Goal: Task Accomplishment & Management: Manage account settings

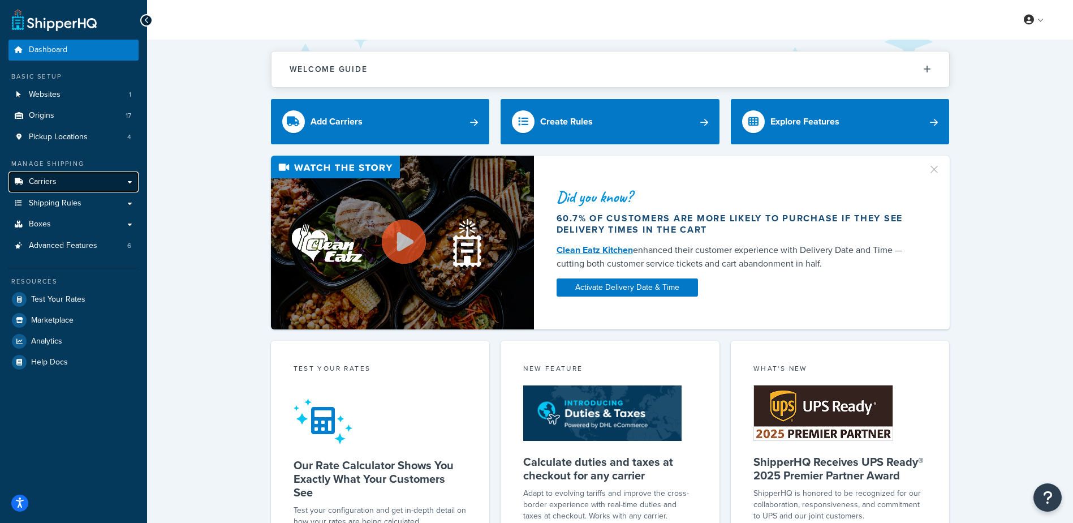
click at [53, 179] on span "Carriers" at bounding box center [43, 182] width 28 height 10
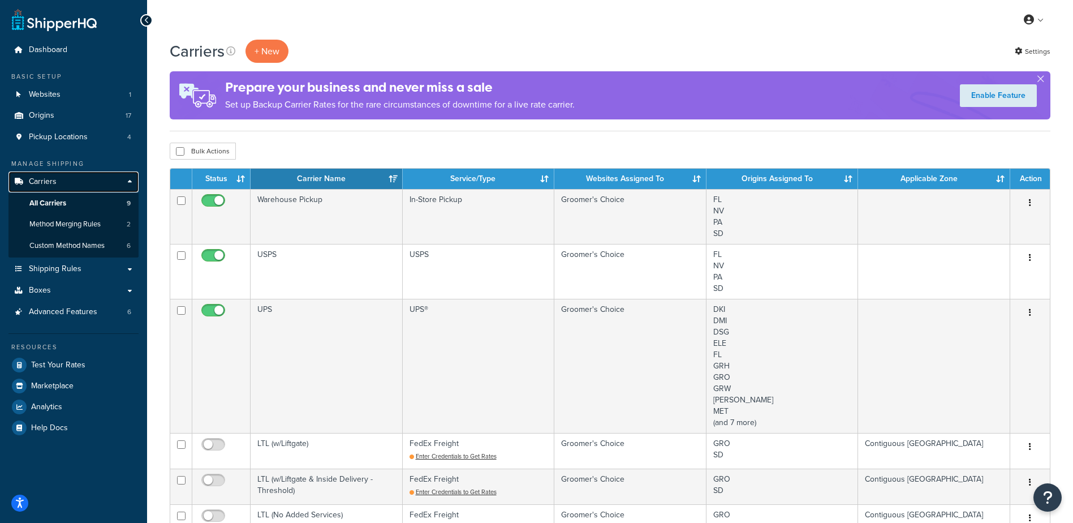
click at [127, 182] on link "Carriers" at bounding box center [73, 181] width 130 height 21
click at [61, 361] on span "Test Your Rates" at bounding box center [58, 365] width 54 height 10
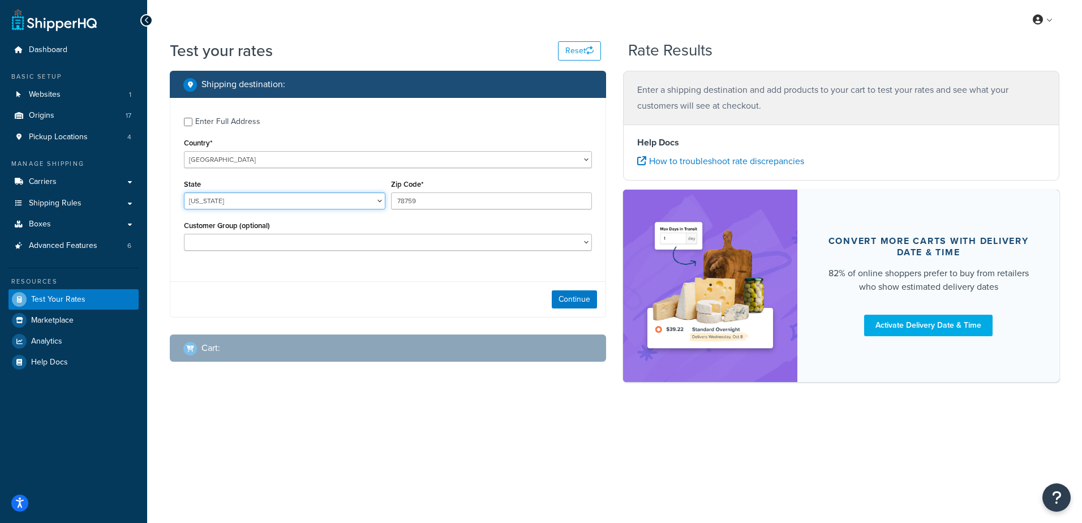
click at [263, 205] on select "[US_STATE] [US_STATE] [US_STATE] [US_STATE] [US_STATE] Armed Forces Americas Ar…" at bounding box center [284, 200] width 201 height 17
click at [240, 200] on select "[US_STATE] [US_STATE] [US_STATE] [US_STATE] [US_STATE] Armed Forces Americas Ar…" at bounding box center [284, 200] width 201 height 17
select select "NY"
click at [184, 193] on select "[US_STATE] [US_STATE] [US_STATE] [US_STATE] [US_STATE] Armed Forces Americas Ar…" at bounding box center [284, 200] width 201 height 17
type input "12019"
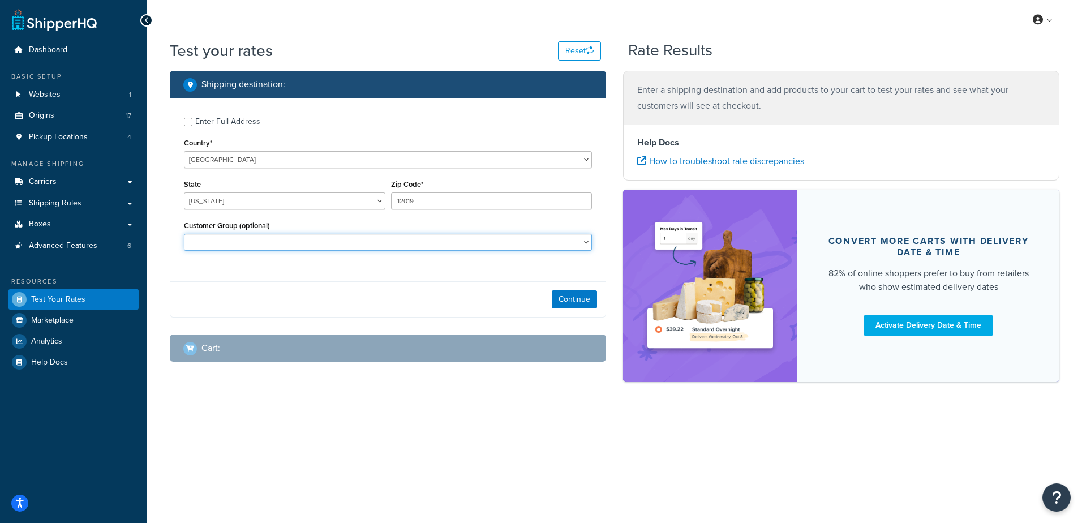
click at [587, 240] on select "100-GroomersServices 100-GroomersServicesTermsCustomers House Account Influence…" at bounding box center [388, 242] width 408 height 17
select select "100-GroomersServices"
click at [184, 235] on select "100-GroomersServices 100-GroomersServicesTermsCustomers House Account Influence…" at bounding box center [388, 242] width 408 height 17
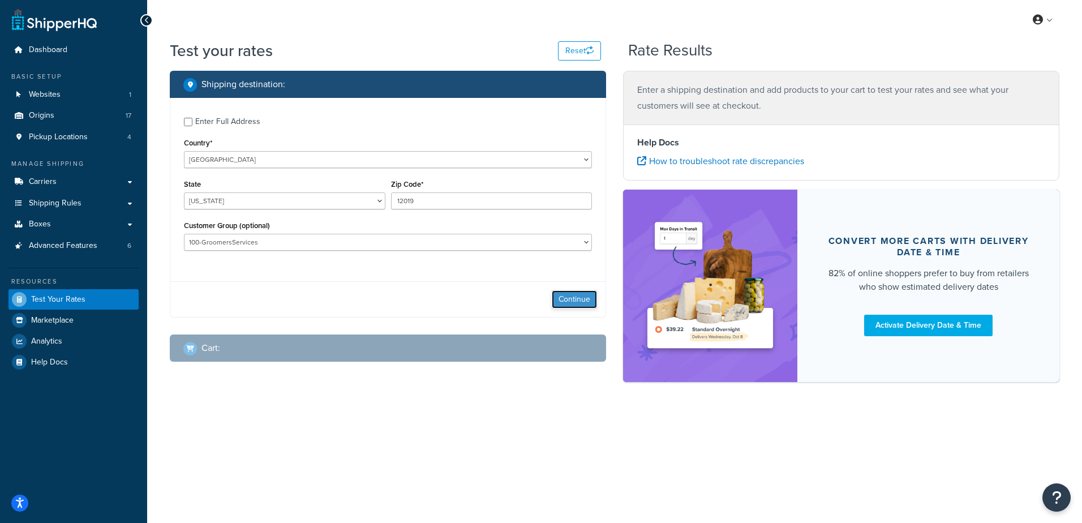
click at [578, 295] on button "Continue" at bounding box center [574, 299] width 45 height 18
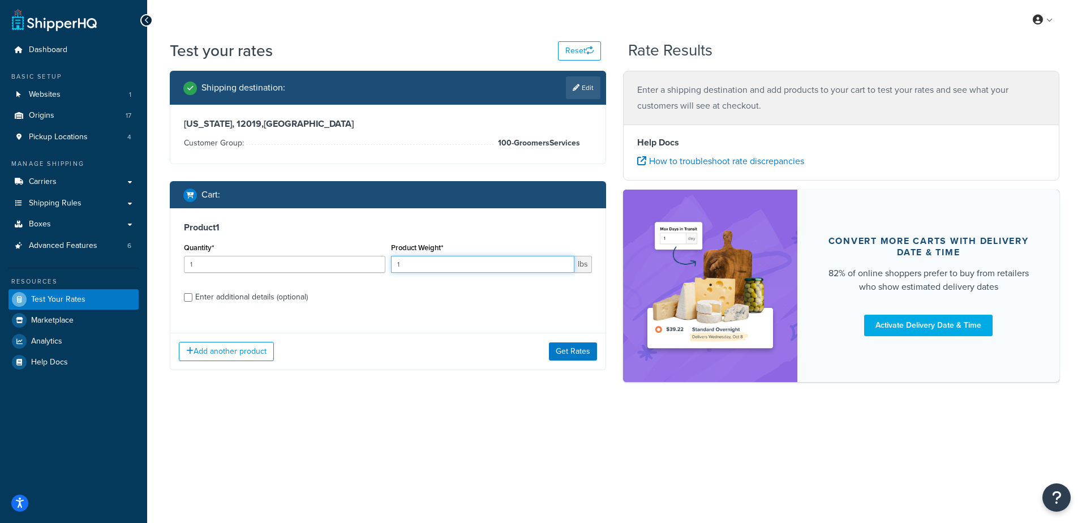
click at [463, 267] on input "1" at bounding box center [483, 264] width 184 height 17
drag, startPoint x: 447, startPoint y: 263, endPoint x: 386, endPoint y: 268, distance: 61.3
click at [386, 268] on div "Quantity* 1 Product Weight* 1 lbs" at bounding box center [388, 260] width 414 height 41
type input "168"
click at [575, 349] on button "Get Rates" at bounding box center [573, 351] width 48 height 18
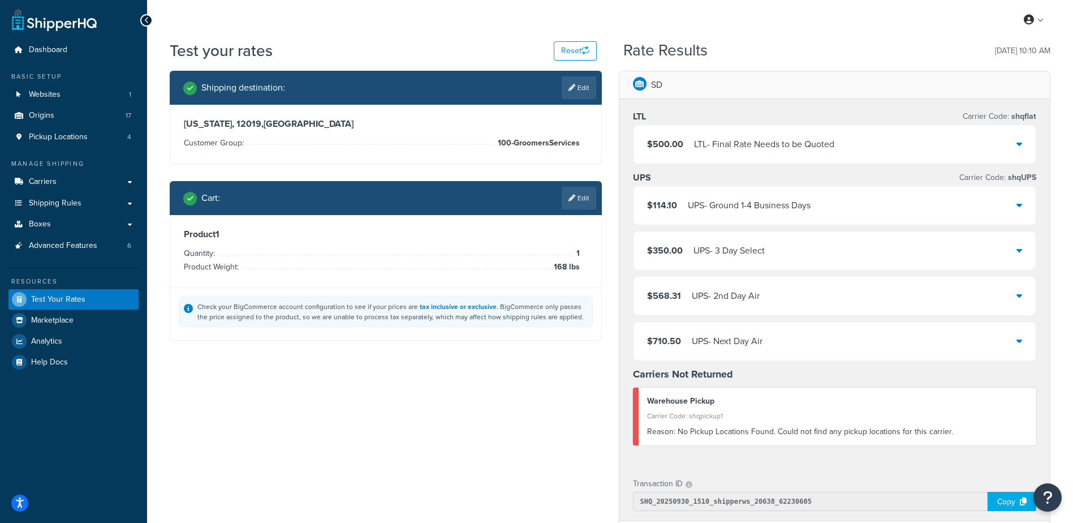
click at [579, 206] on link "Edit" at bounding box center [579, 198] width 35 height 23
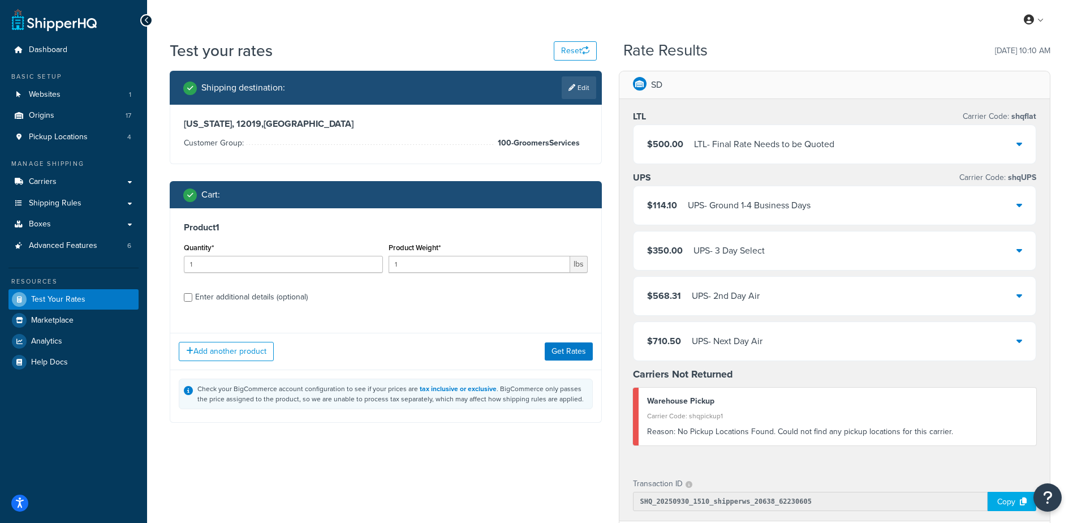
click at [280, 301] on div "Enter additional details (optional)" at bounding box center [251, 297] width 113 height 16
click at [192, 301] on input "Enter additional details (optional)" at bounding box center [188, 297] width 8 height 8
checkbox input "true"
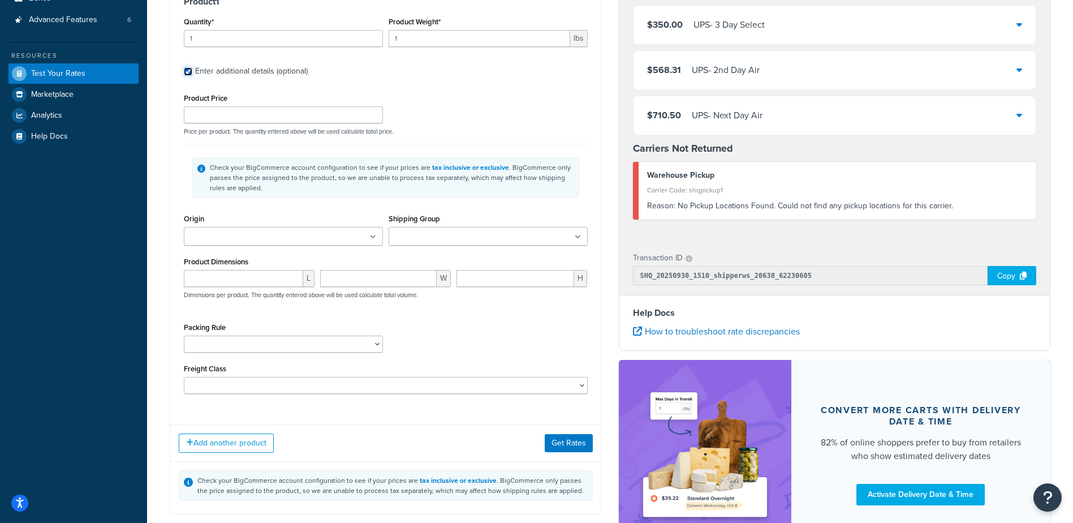
scroll to position [226, 0]
click at [354, 238] on ul at bounding box center [283, 235] width 199 height 19
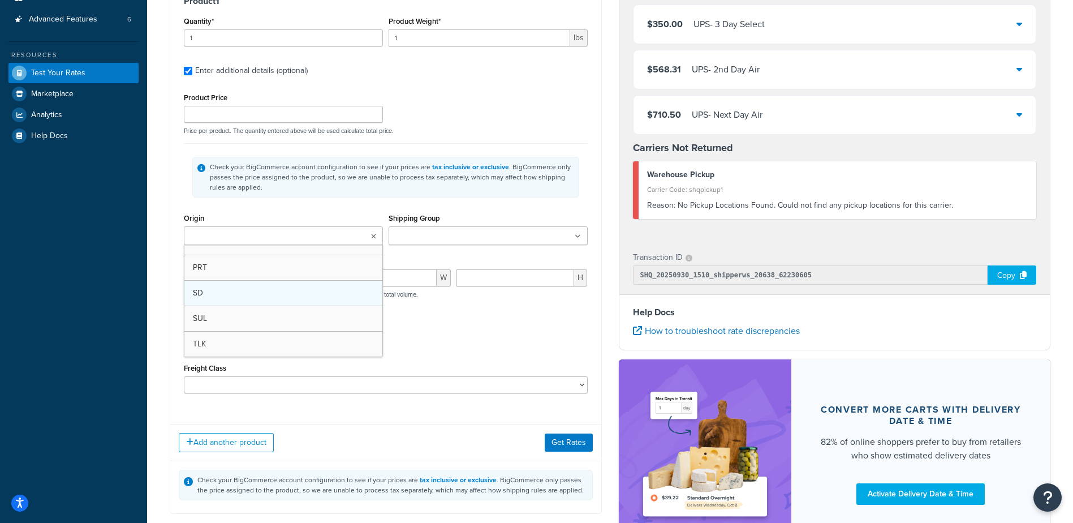
scroll to position [295, 0]
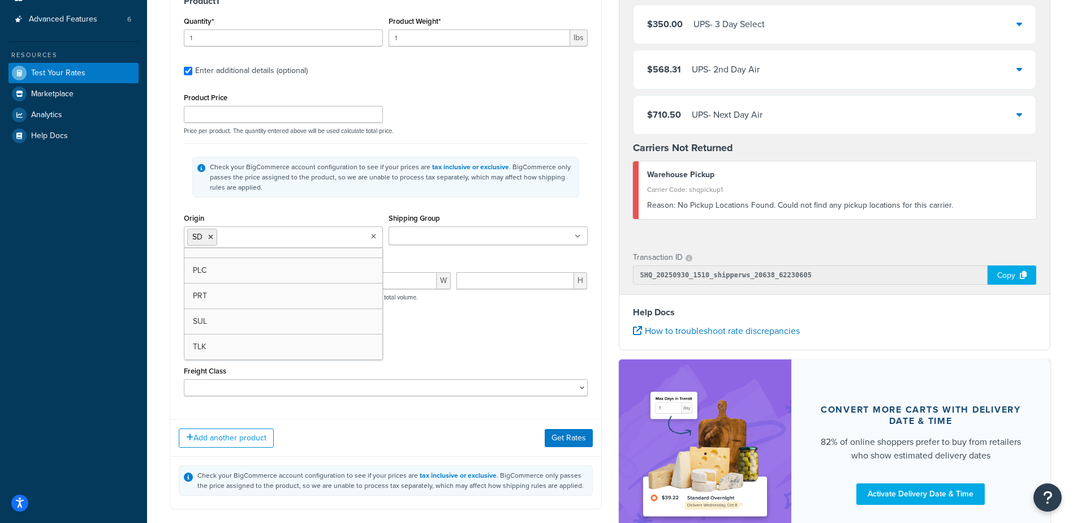
click at [581, 235] on icon at bounding box center [578, 236] width 6 height 7
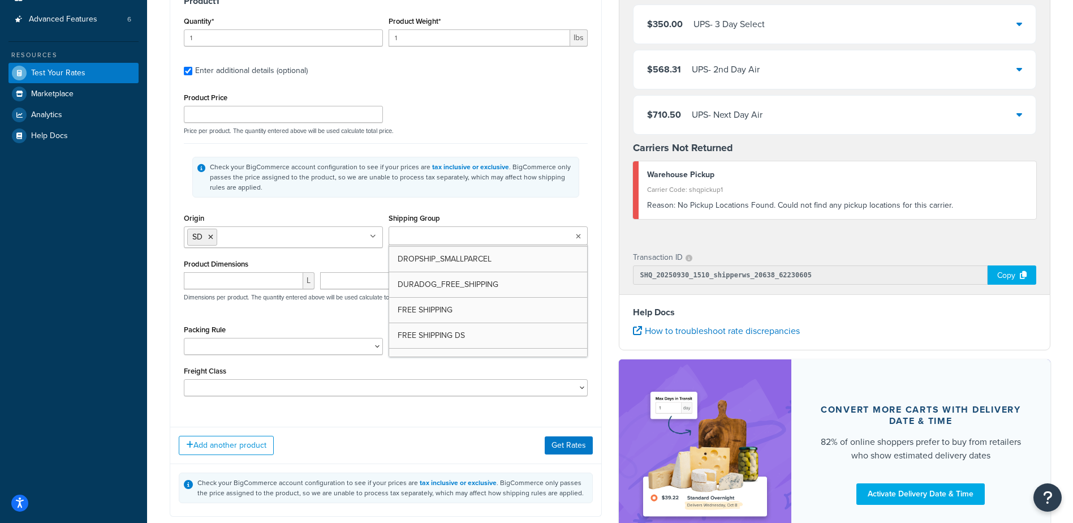
scroll to position [50, 0]
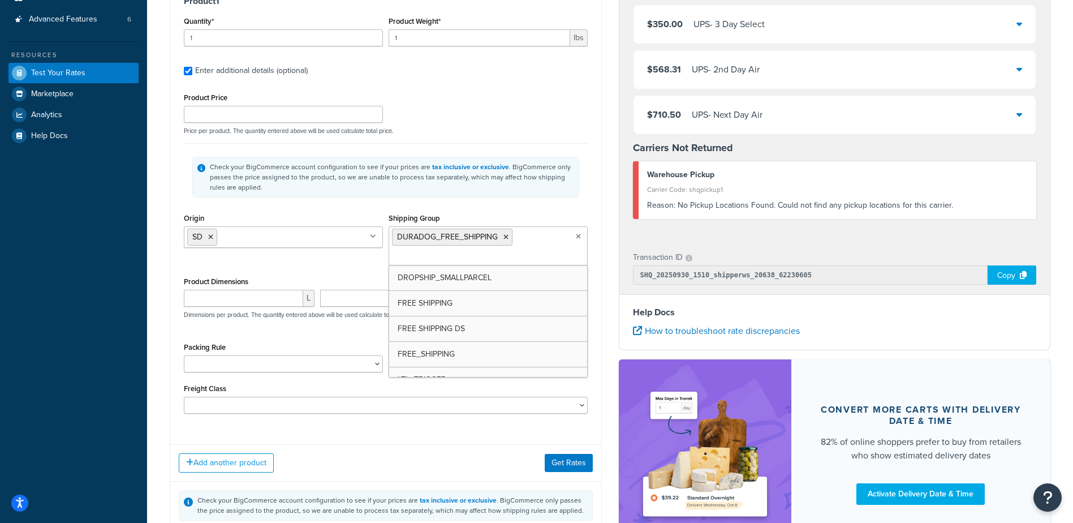
click at [596, 205] on div "Product 1 Quantity* 1 Product Weight* 1 lbs Enter additional details (optional)…" at bounding box center [385, 209] width 431 height 454
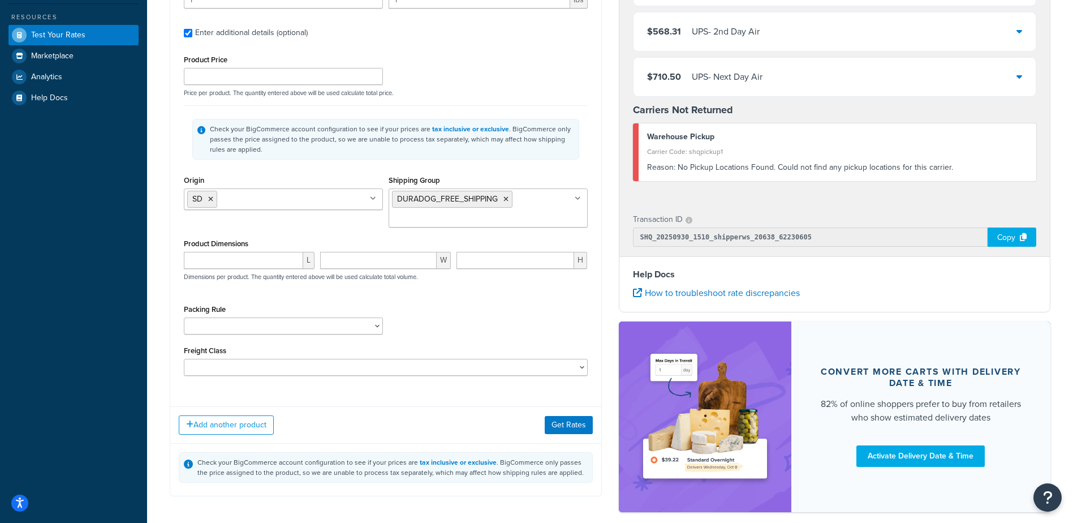
scroll to position [322, 0]
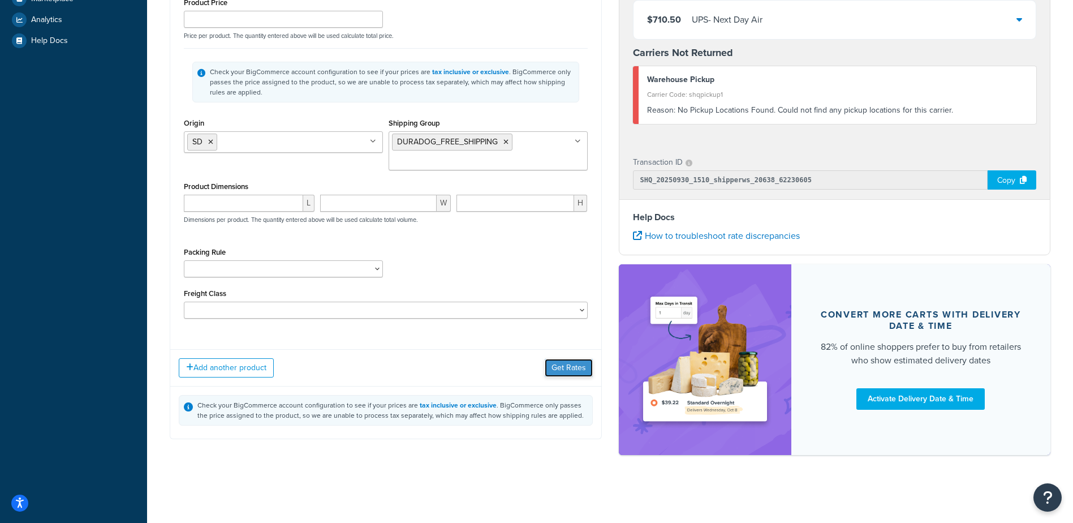
click at [575, 372] on button "Get Rates" at bounding box center [569, 368] width 48 height 18
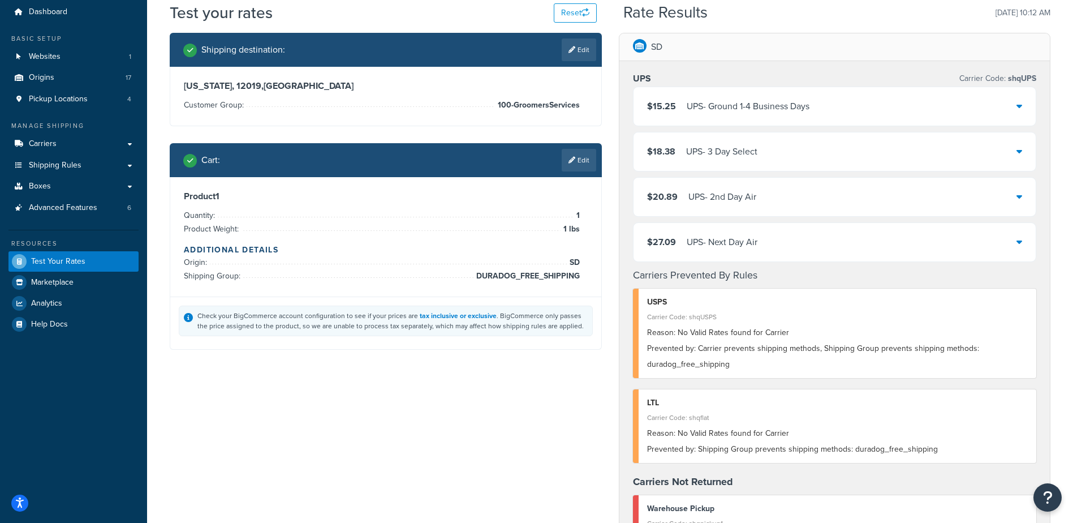
scroll to position [113, 0]
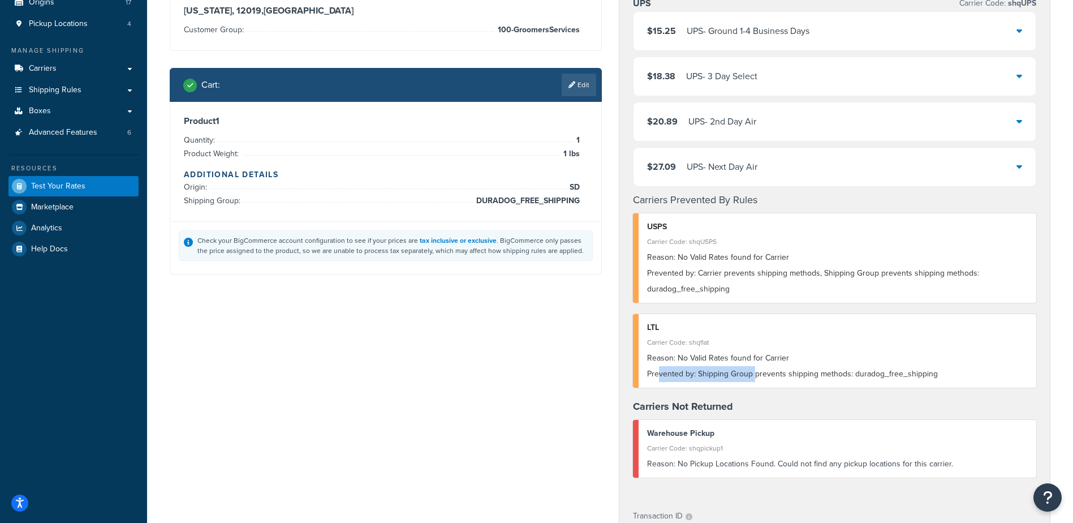
drag, startPoint x: 659, startPoint y: 375, endPoint x: 762, endPoint y: 376, distance: 102.4
click at [758, 376] on div "Prevented by: Shipping Group prevents shipping methods: duradog_free_shipping" at bounding box center [837, 374] width 381 height 16
drag, startPoint x: 762, startPoint y: 376, endPoint x: 827, endPoint y: 373, distance: 65.7
click at [827, 373] on div "Prevented by: Shipping Group prevents shipping methods: duradog_free_shipping" at bounding box center [837, 374] width 381 height 16
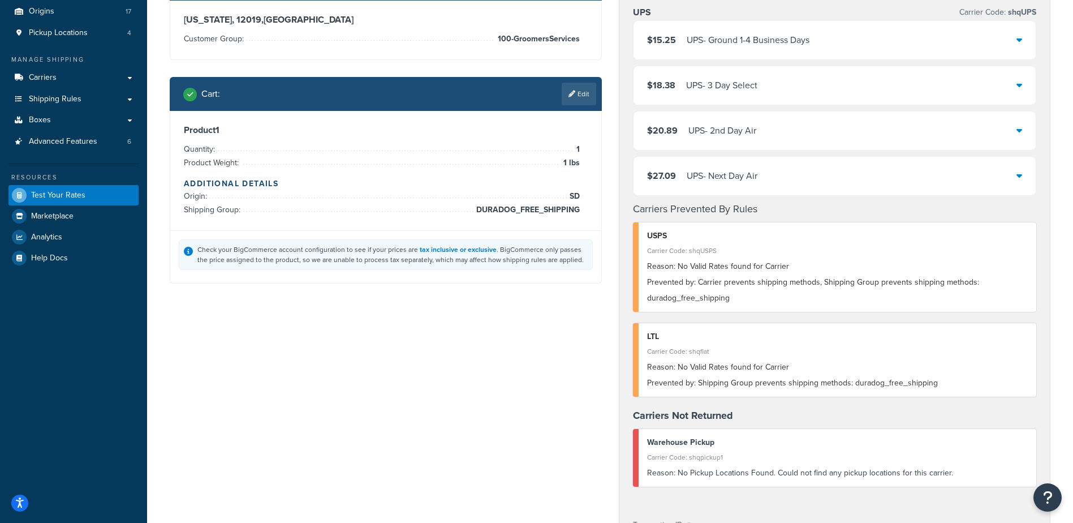
scroll to position [0, 0]
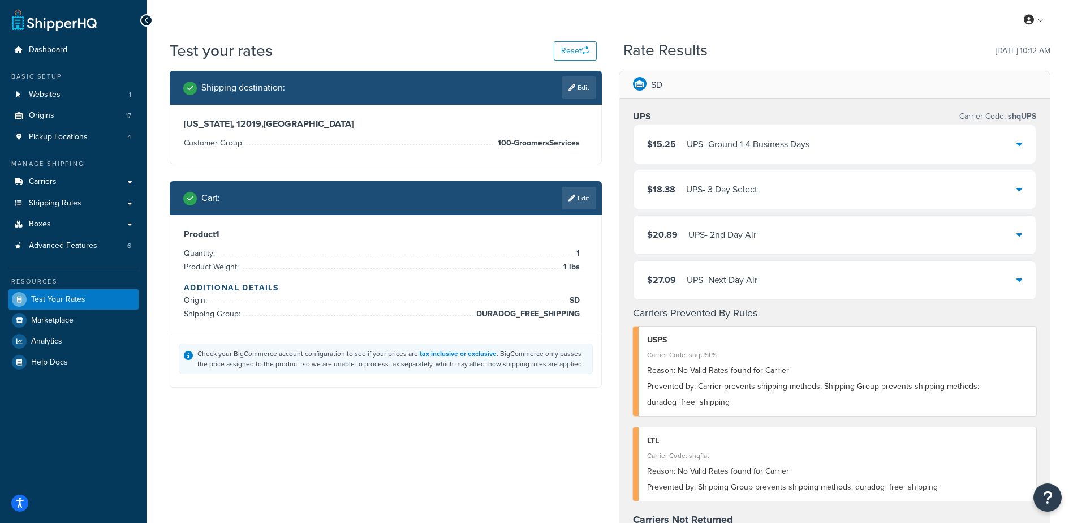
click at [574, 203] on link "Edit" at bounding box center [579, 198] width 35 height 23
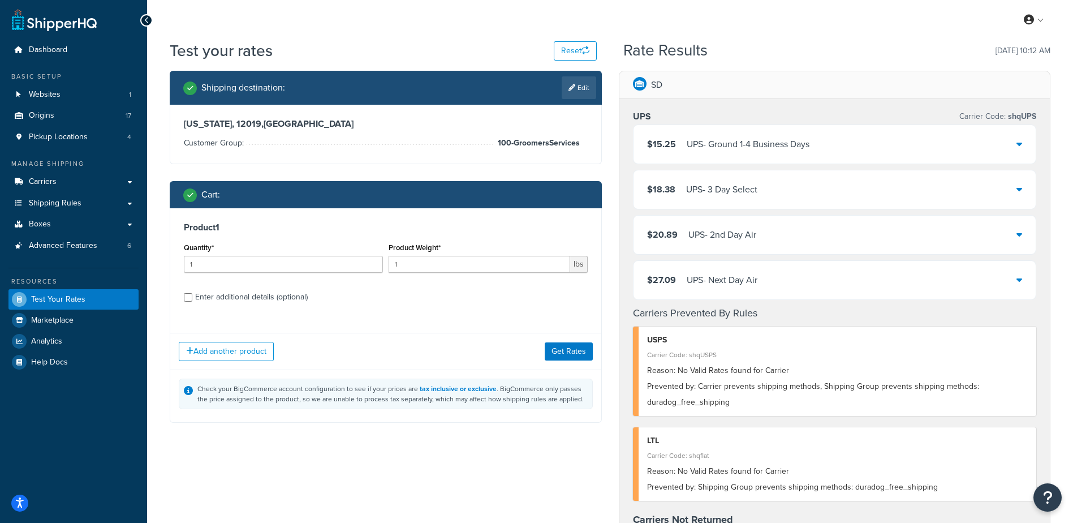
click at [245, 293] on div "Enter additional details (optional)" at bounding box center [251, 297] width 113 height 16
click at [192, 293] on input "Enter additional details (optional)" at bounding box center [188, 297] width 8 height 8
checkbox input "true"
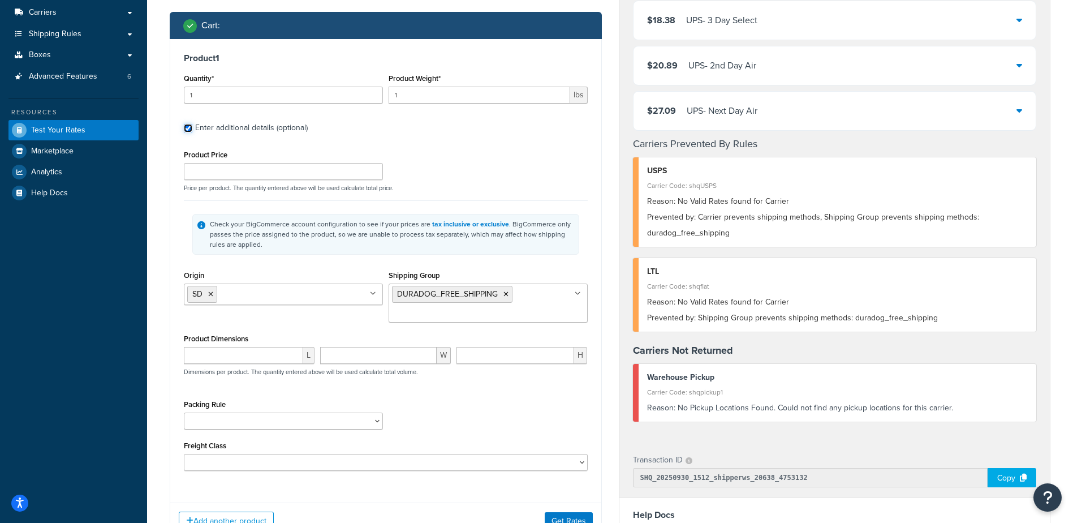
scroll to position [170, 0]
click at [547, 298] on ul "DURADOG_FREE_SHIPPING" at bounding box center [488, 302] width 199 height 39
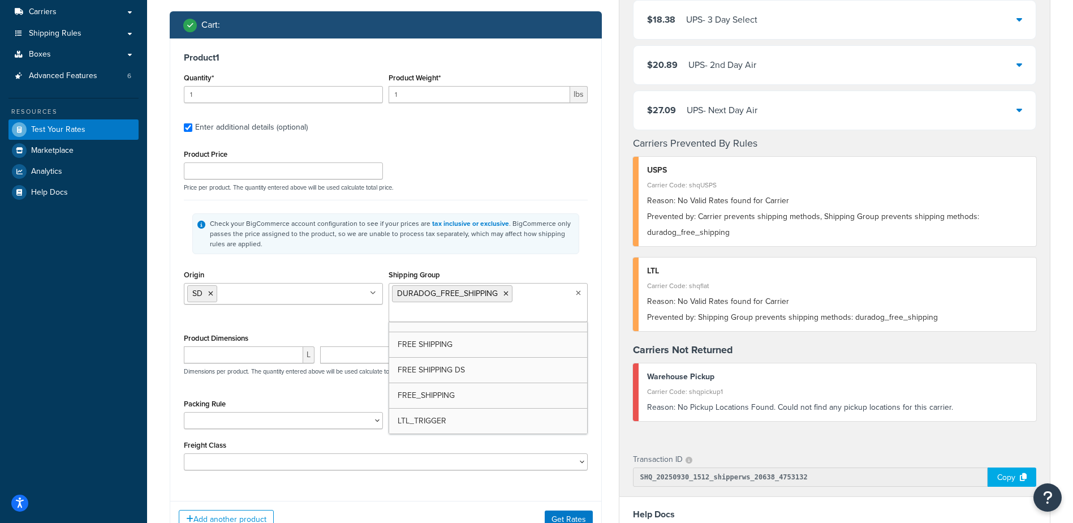
scroll to position [89, 0]
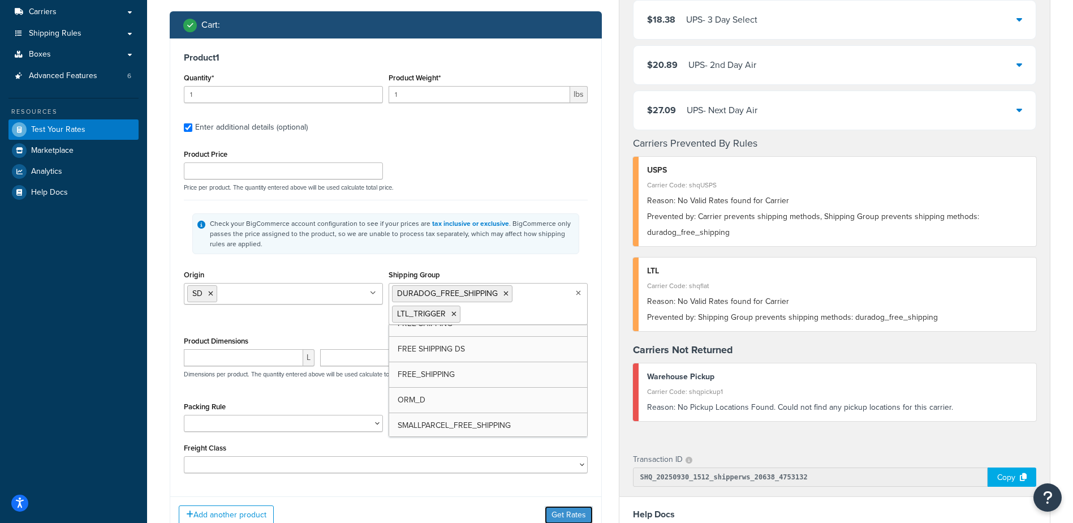
click at [568, 510] on div "Add another product Get Rates" at bounding box center [385, 514] width 431 height 37
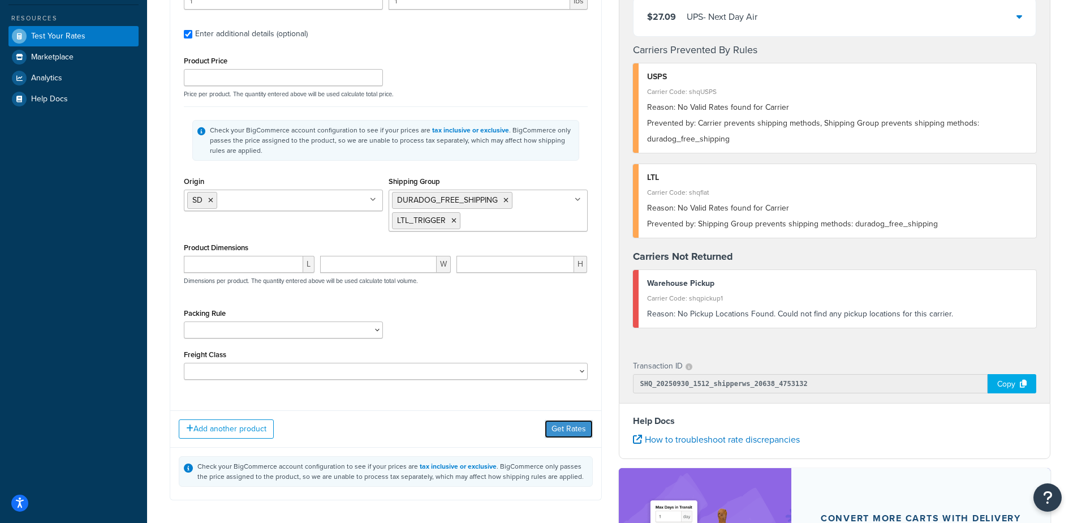
scroll to position [283, 0]
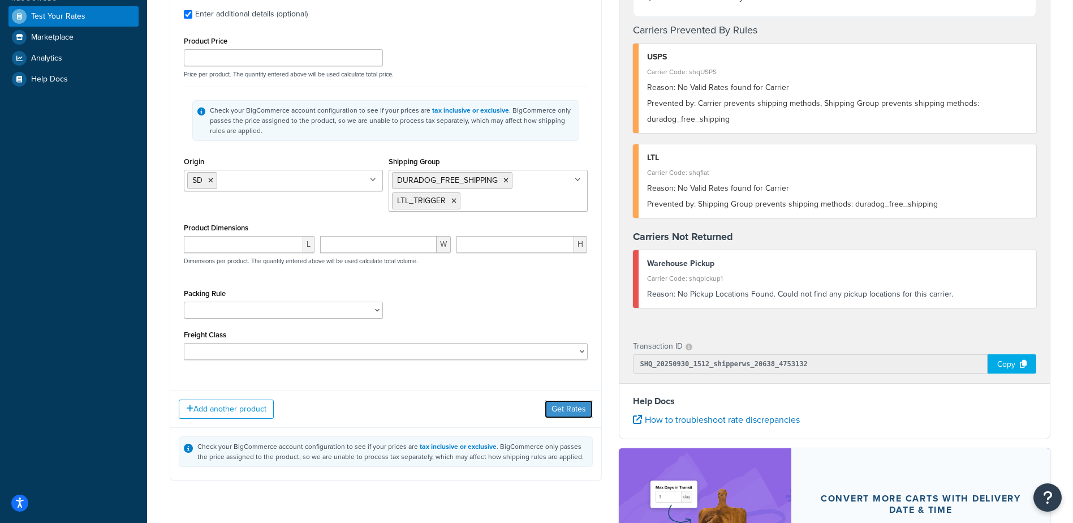
click at [565, 411] on button "Get Rates" at bounding box center [569, 409] width 48 height 18
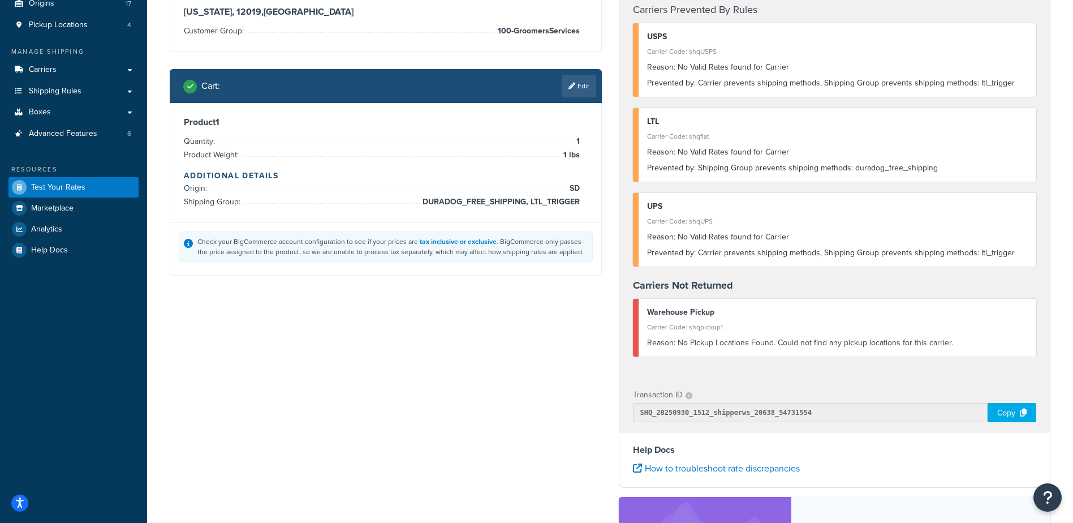
scroll to position [113, 0]
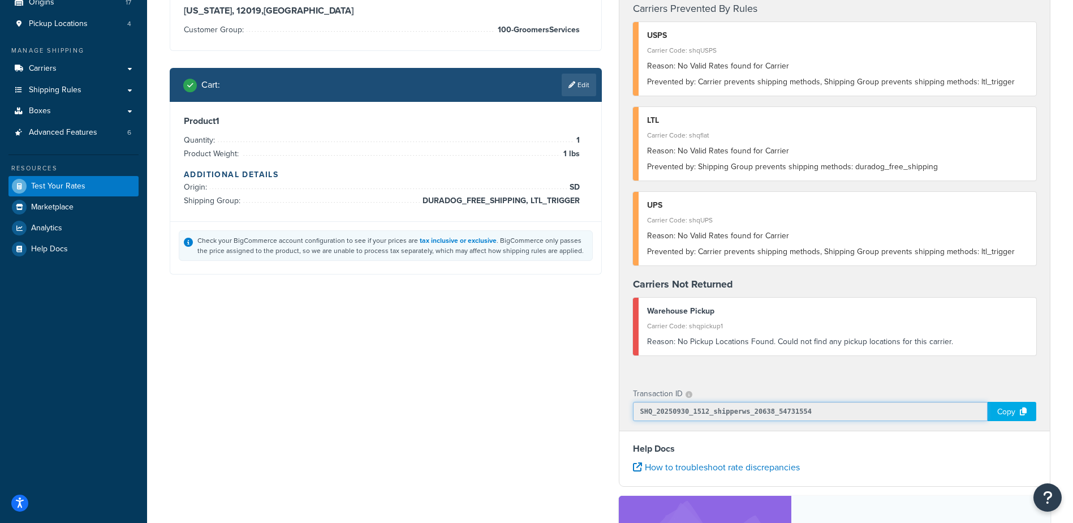
drag, startPoint x: 837, startPoint y: 410, endPoint x: 638, endPoint y: 410, distance: 199.2
click at [638, 410] on input "SHQ_20250930_1512_shipperws_20638_54731554" at bounding box center [810, 411] width 355 height 19
click at [1015, 415] on div "Copy" at bounding box center [1012, 411] width 49 height 19
click at [124, 92] on link "Shipping Rules" at bounding box center [73, 90] width 130 height 21
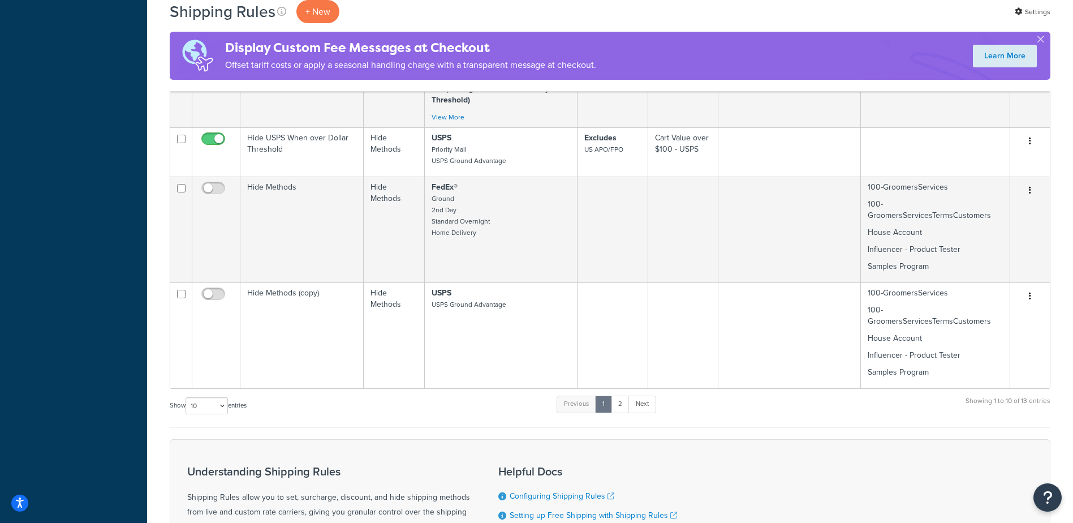
scroll to position [962, 0]
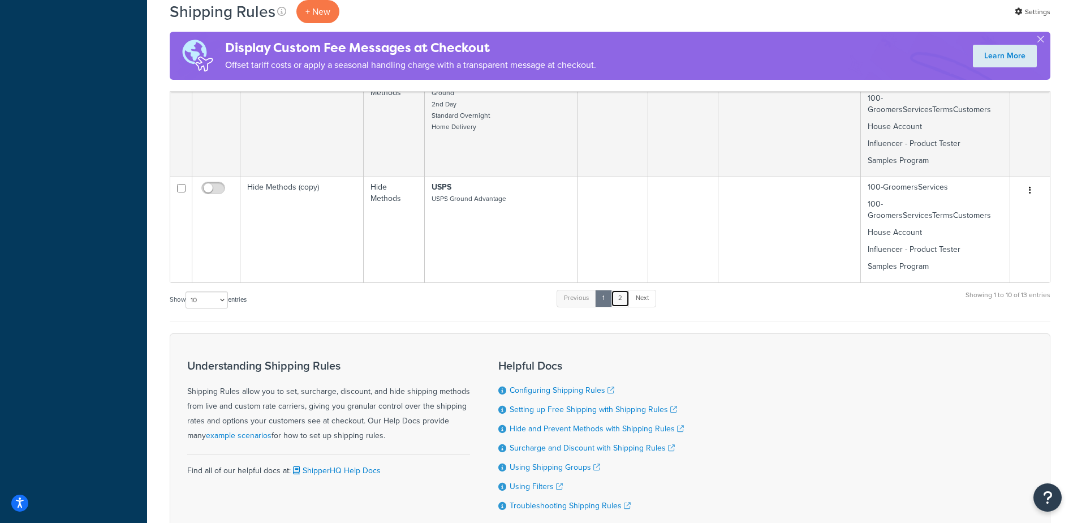
click at [625, 296] on link "2" at bounding box center [620, 298] width 19 height 17
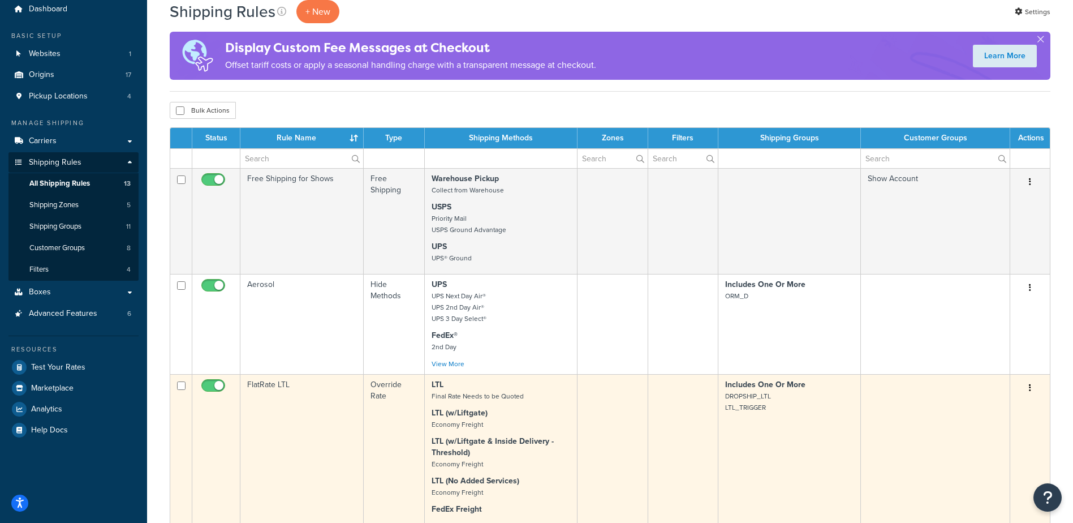
scroll to position [0, 0]
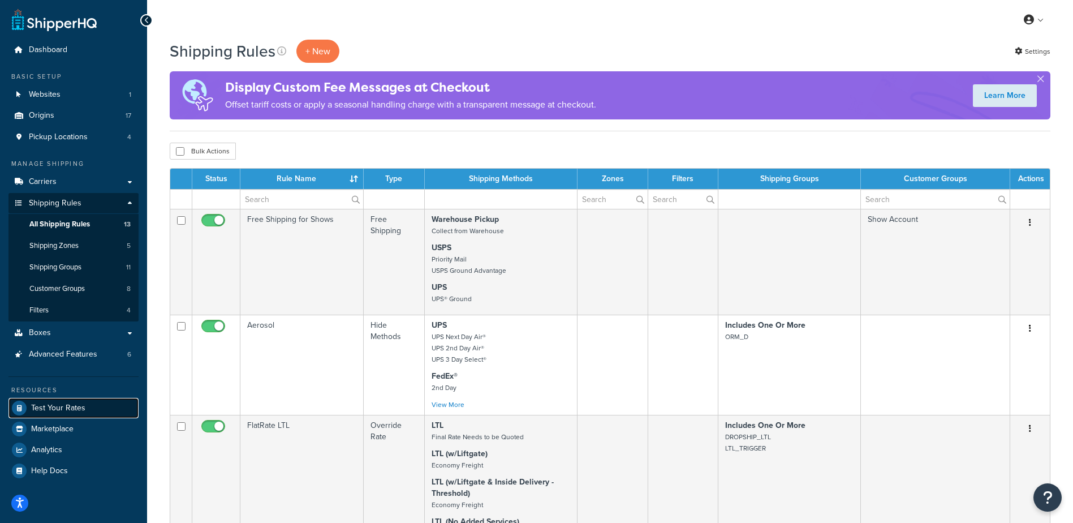
click at [77, 408] on span "Test Your Rates" at bounding box center [58, 408] width 54 height 10
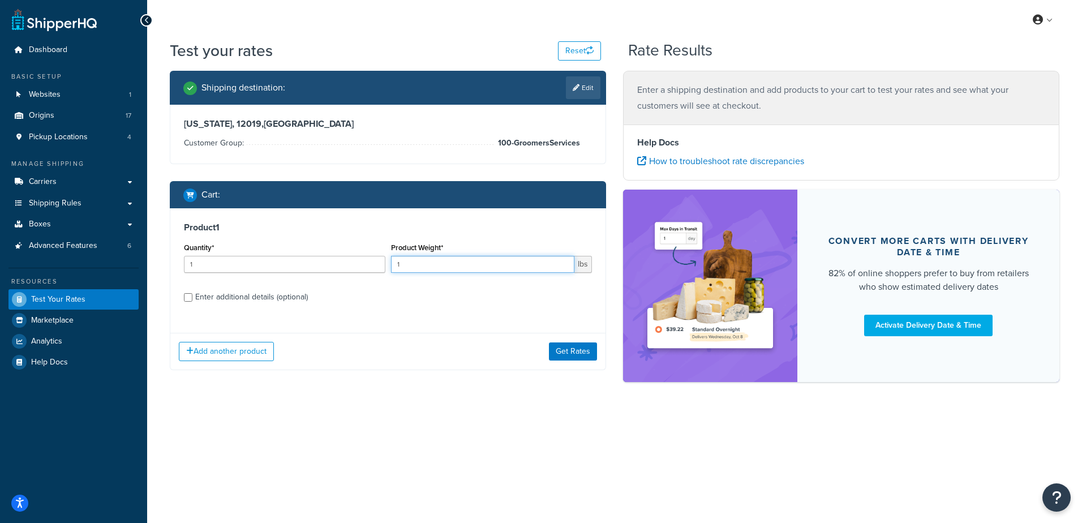
drag, startPoint x: 432, startPoint y: 267, endPoint x: 358, endPoint y: 267, distance: 74.1
click at [358, 267] on div "Quantity* 1 Product Weight* 1 lbs" at bounding box center [388, 260] width 414 height 41
type input "270"
click at [231, 299] on div "Enter additional details (optional)" at bounding box center [251, 297] width 113 height 16
click at [192, 299] on input "Enter additional details (optional)" at bounding box center [188, 297] width 8 height 8
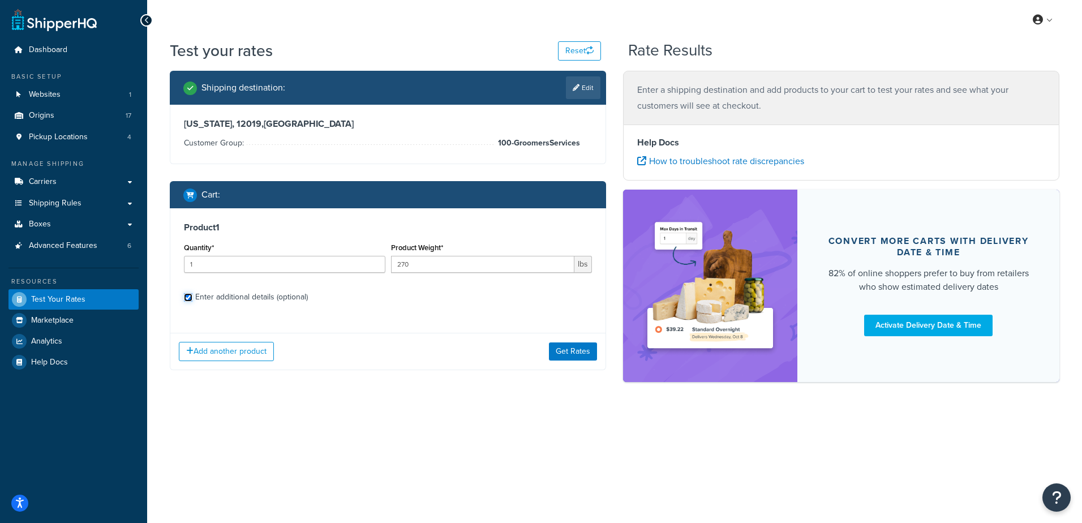
checkbox input "true"
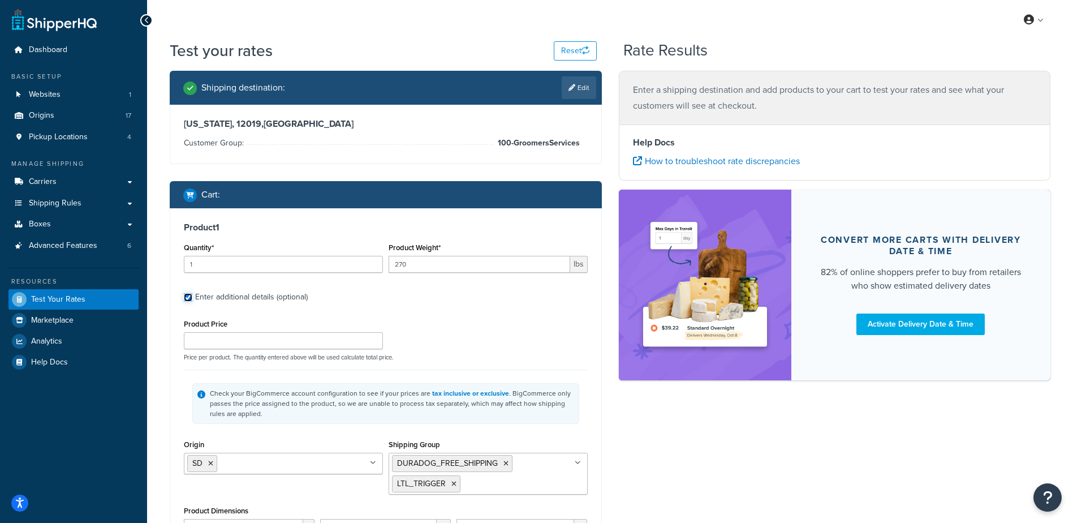
scroll to position [170, 0]
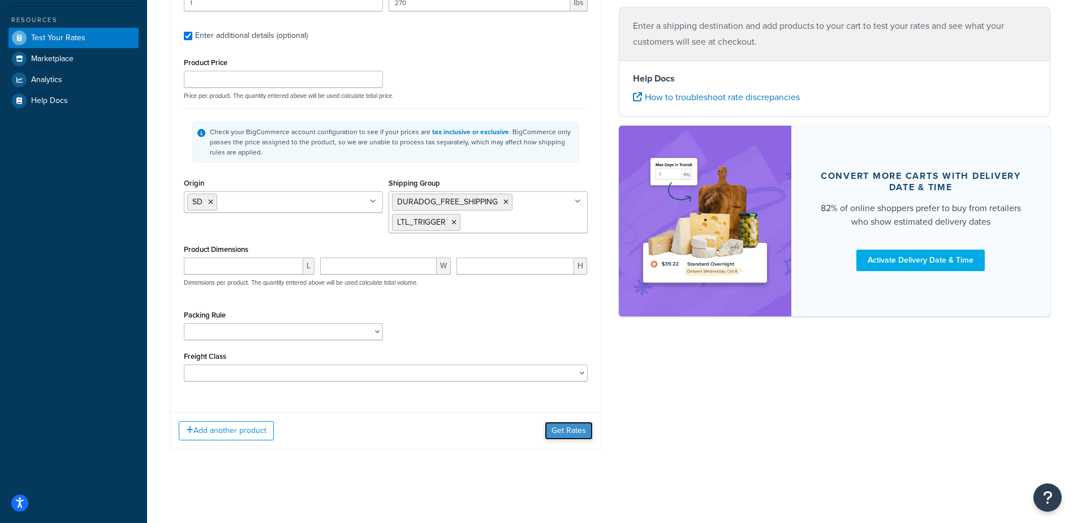
click at [566, 427] on button "Get Rates" at bounding box center [569, 431] width 48 height 18
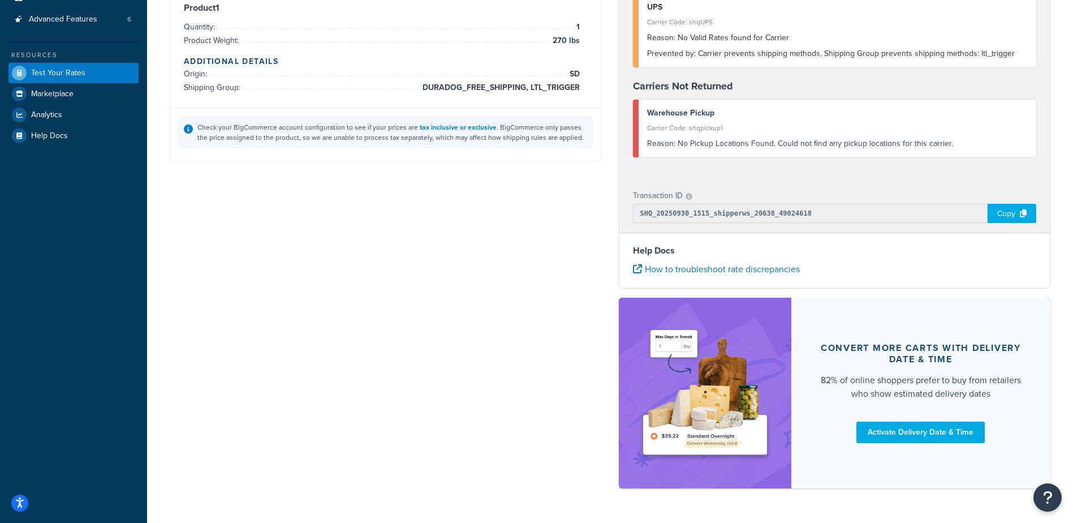
scroll to position [0, 0]
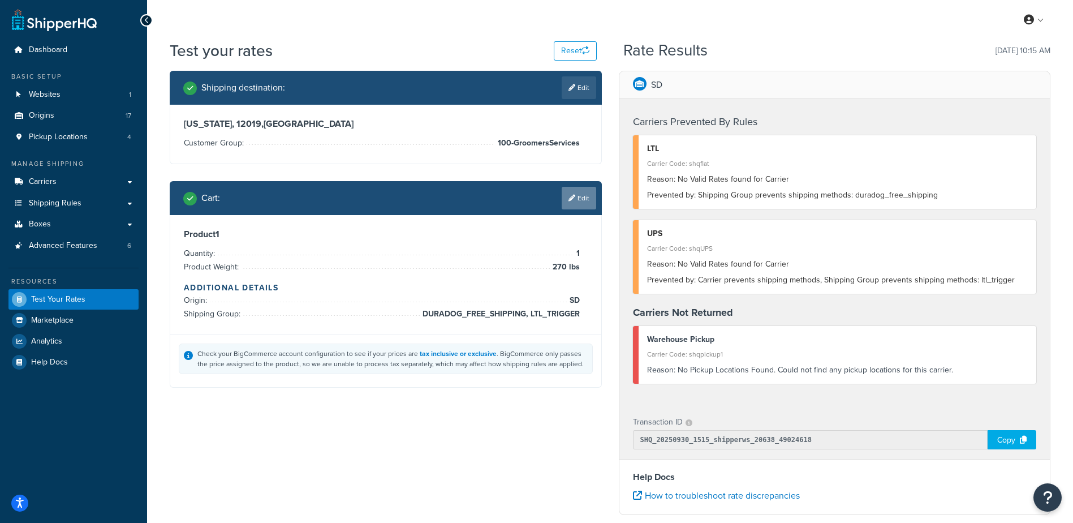
click at [575, 198] on link "Edit" at bounding box center [579, 198] width 35 height 23
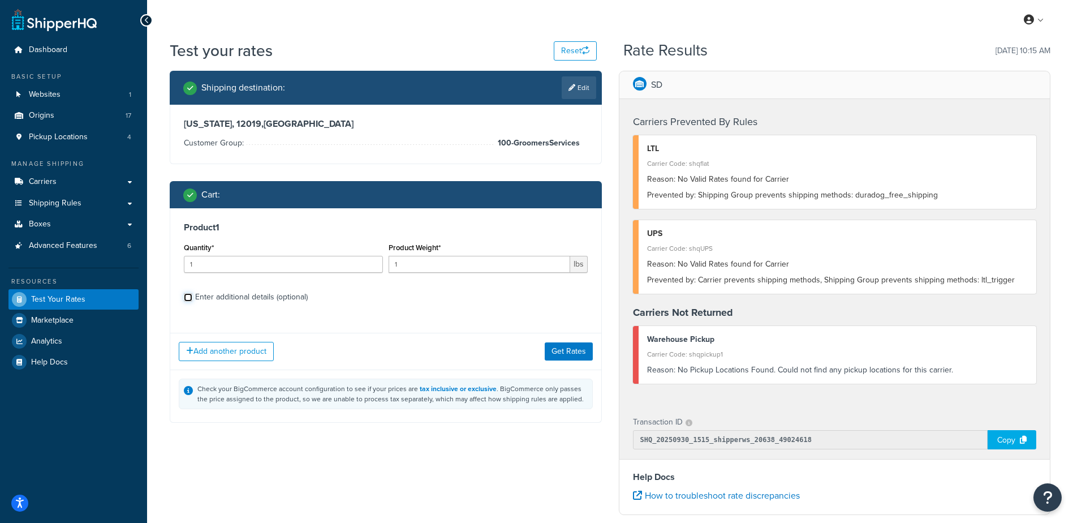
click at [191, 296] on input "Enter additional details (optional)" at bounding box center [188, 297] width 8 height 8
checkbox input "true"
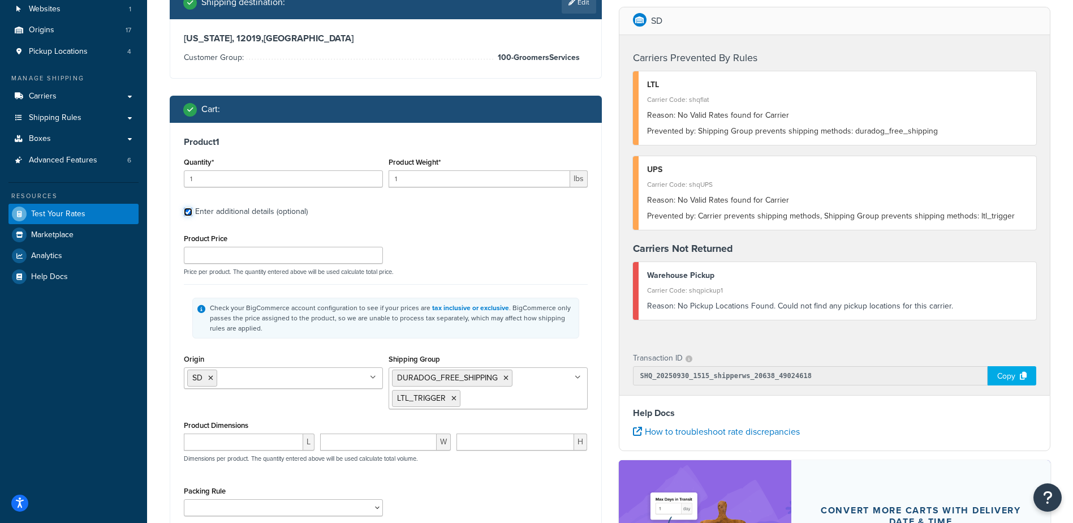
scroll to position [170, 0]
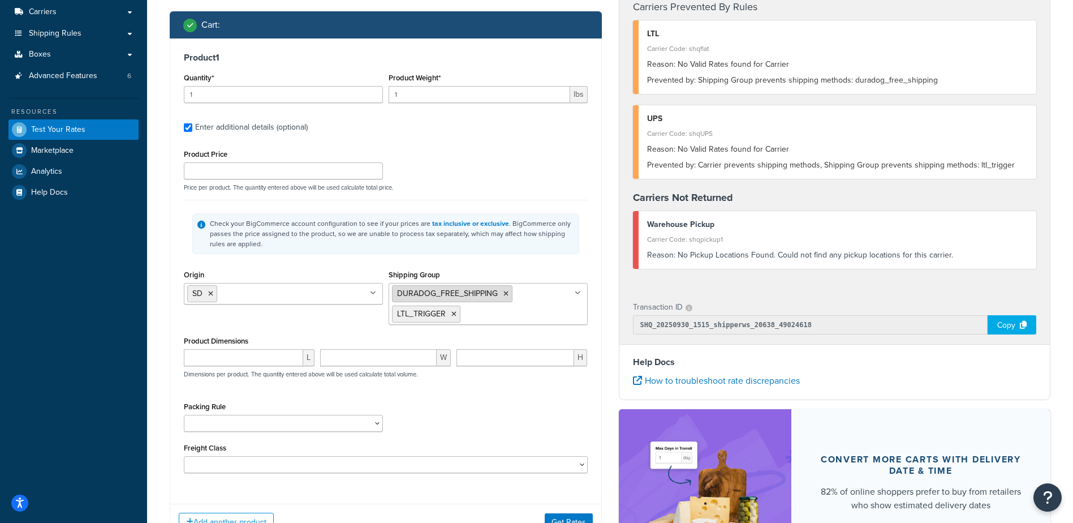
click at [504, 294] on icon at bounding box center [506, 293] width 5 height 7
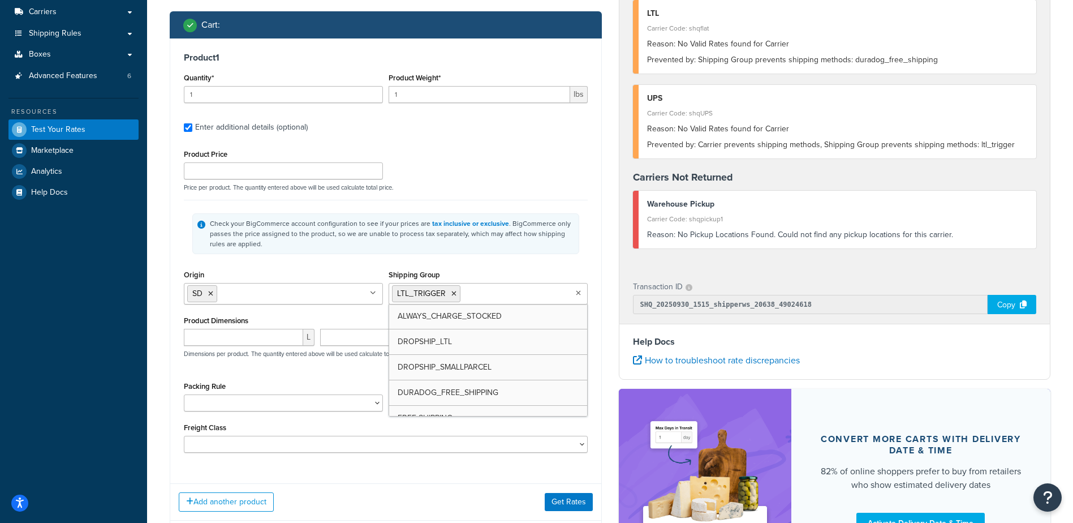
click at [605, 242] on div "Shipping destination : Edit New York, 12019 , United States Customer Group: 100…" at bounding box center [385, 245] width 449 height 689
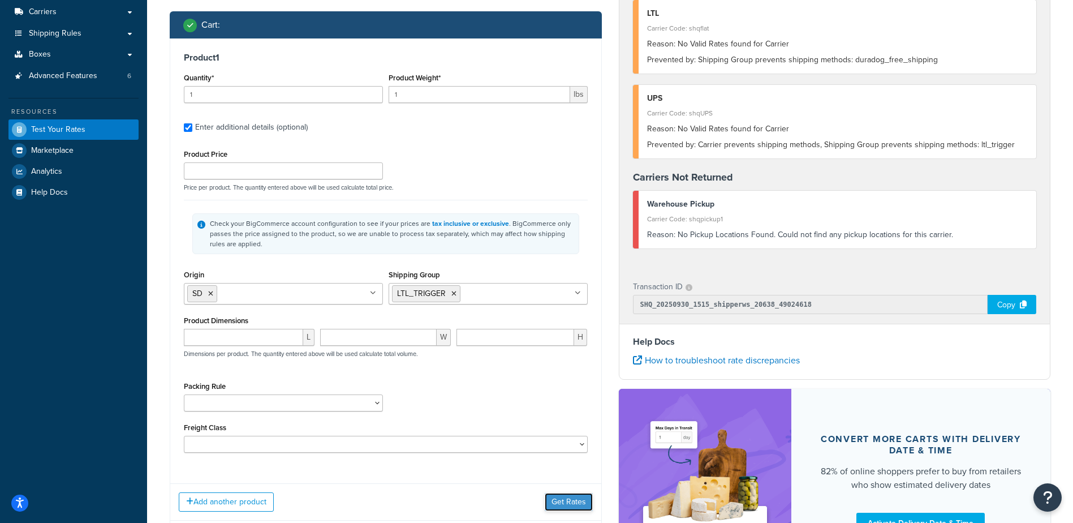
click at [572, 504] on button "Get Rates" at bounding box center [569, 502] width 48 height 18
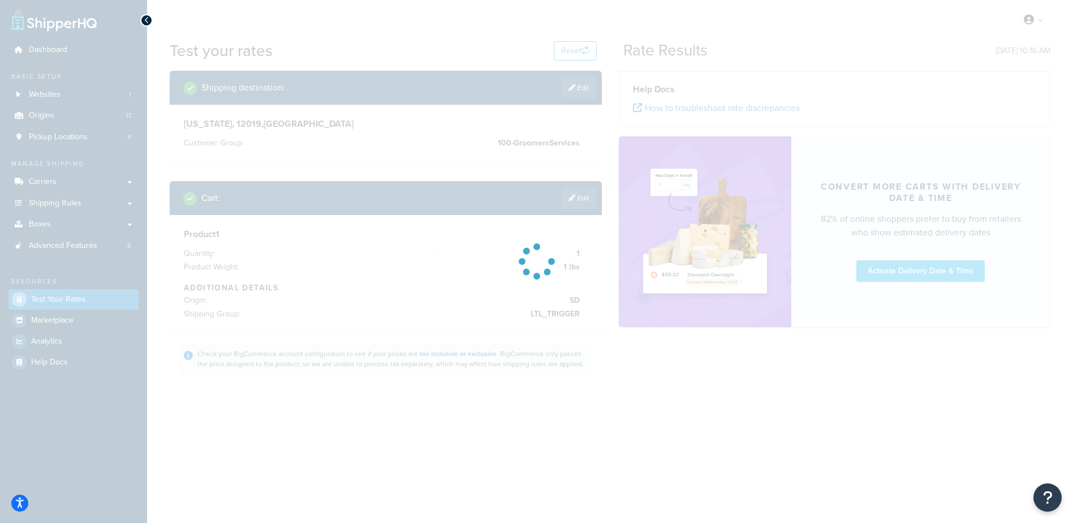
scroll to position [0, 0]
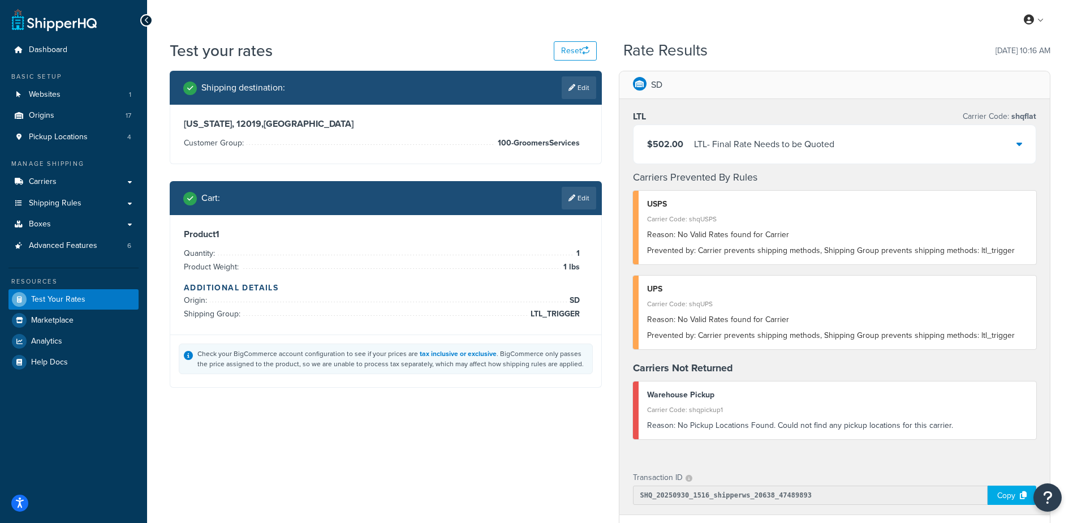
click at [611, 236] on div "SD LTL Carrier Code: shqflat $502.00 LTL - Final Rate Needs to be Quoted Carrie…" at bounding box center [835, 426] width 449 height 710
click at [128, 200] on link "Shipping Rules" at bounding box center [73, 203] width 130 height 21
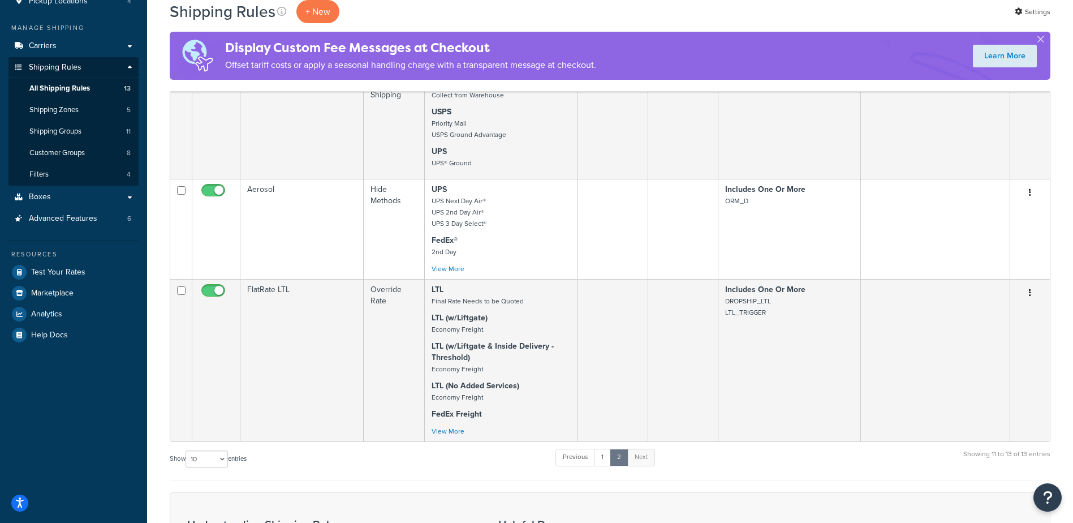
scroll to position [226, 0]
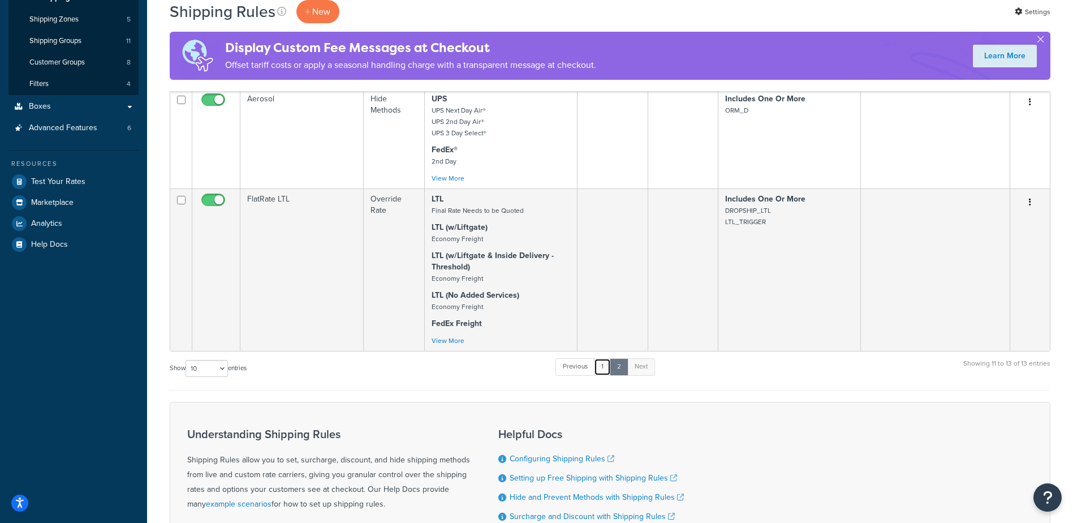
click at [604, 367] on link "1" at bounding box center [602, 366] width 17 height 17
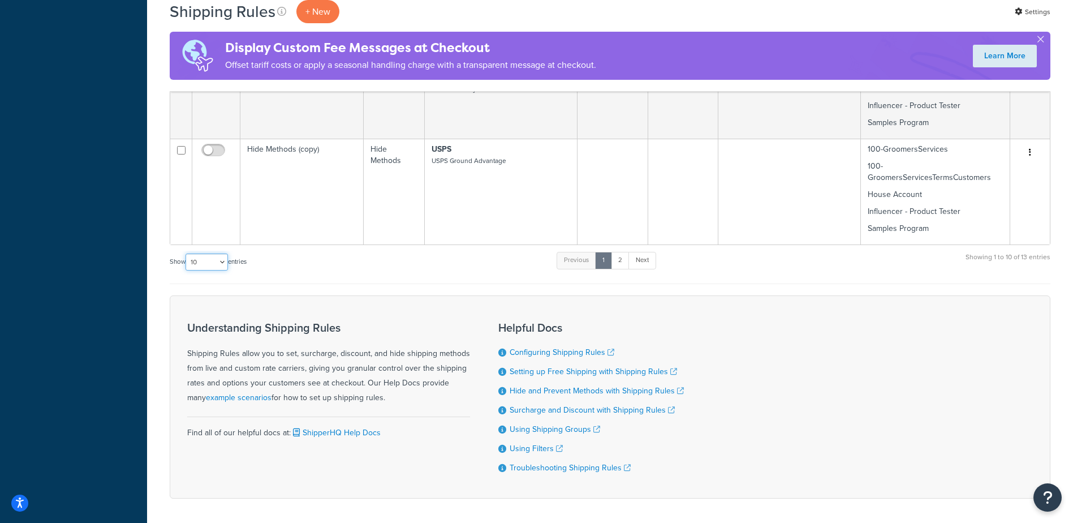
click at [220, 265] on select "10 15 25 50 100 1000" at bounding box center [207, 261] width 42 height 17
select select "25"
click at [187, 254] on select "10 15 25 50 100 1000" at bounding box center [207, 261] width 42 height 17
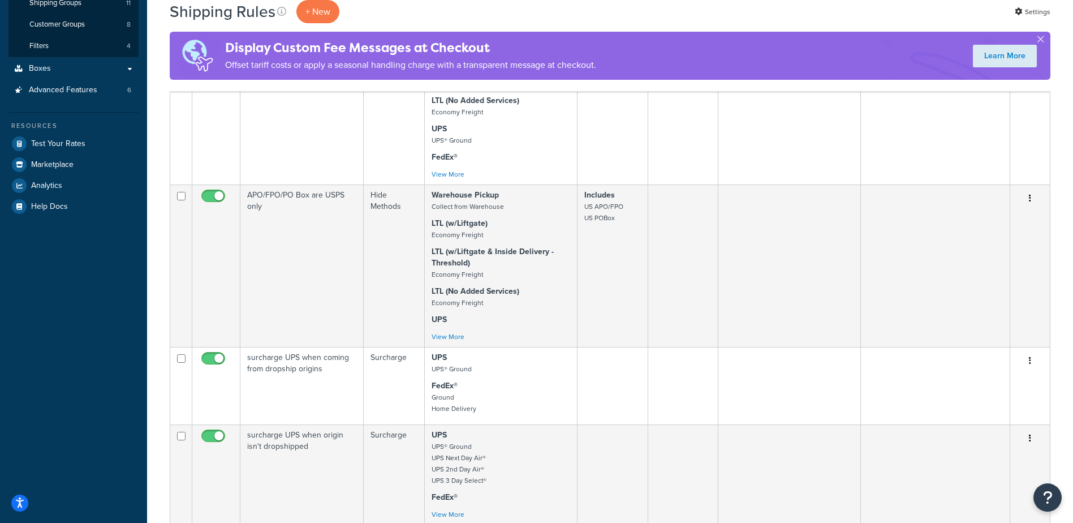
scroll to position [0, 0]
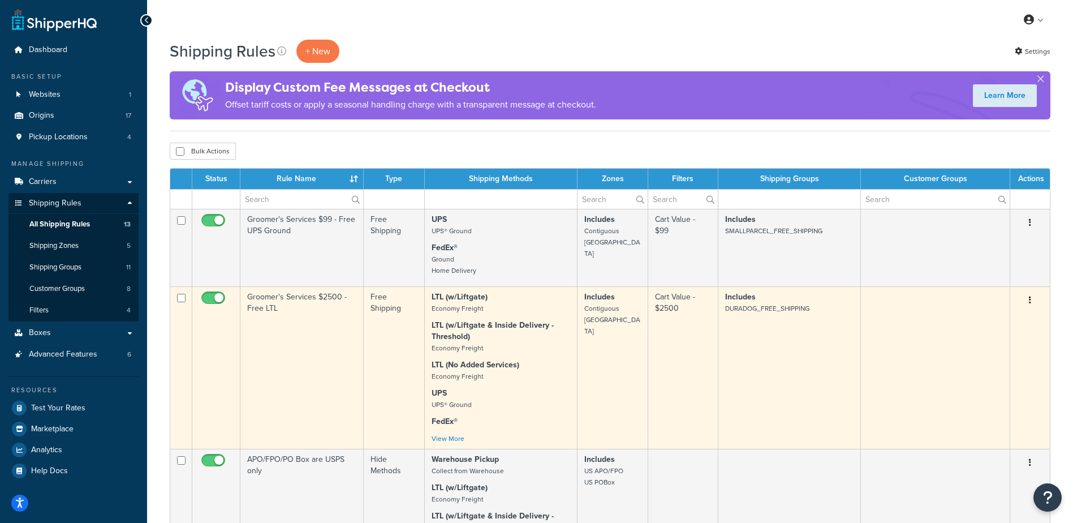
click at [181, 299] on input "checkbox" at bounding box center [181, 298] width 8 height 8
checkbox input "true"
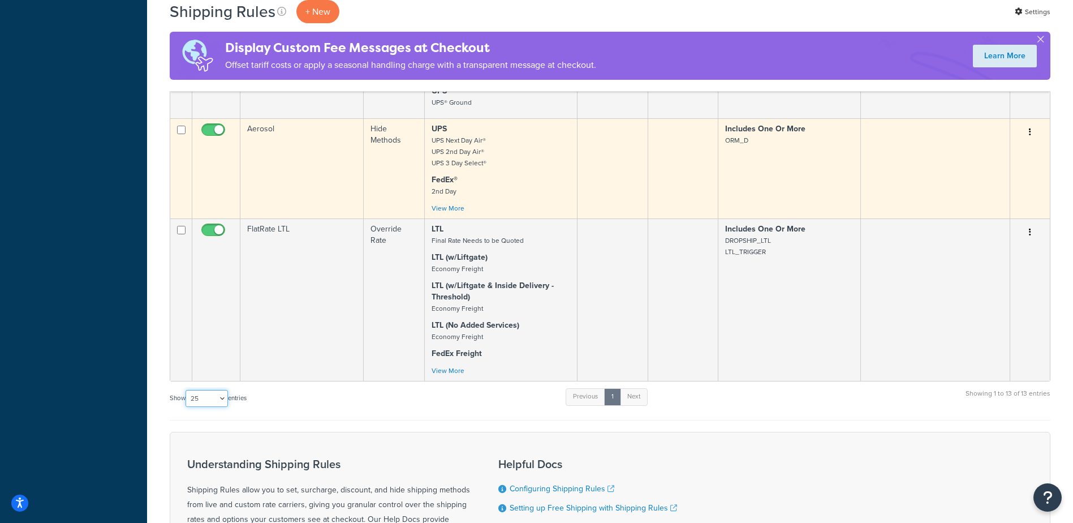
scroll to position [1245, 0]
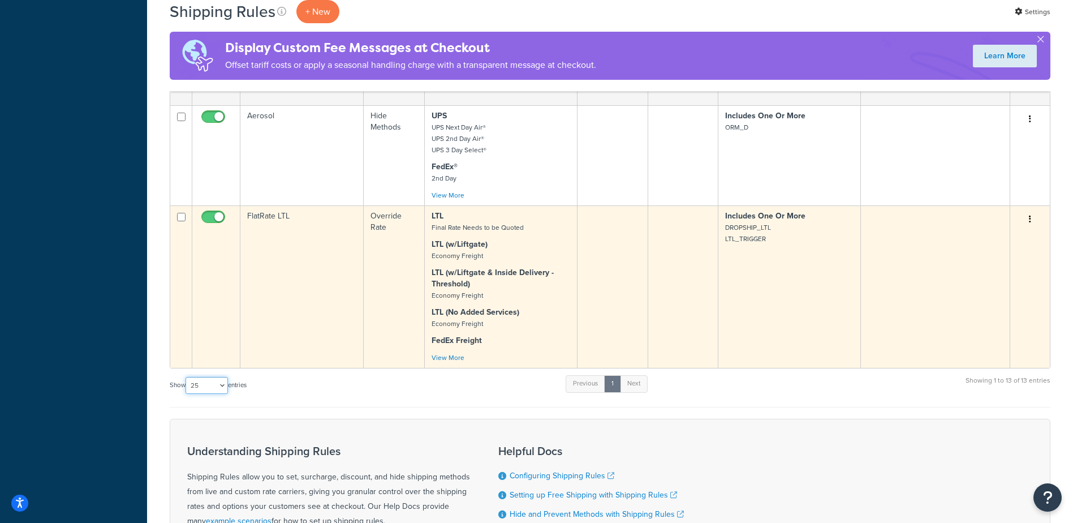
click at [180, 218] on input "checkbox" at bounding box center [181, 217] width 8 height 8
checkbox input "true"
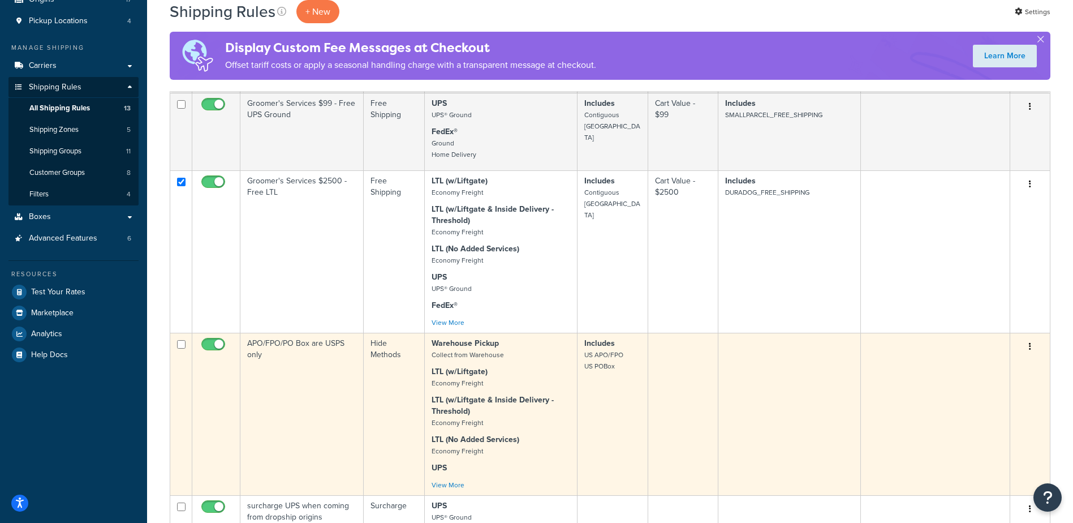
scroll to position [0, 0]
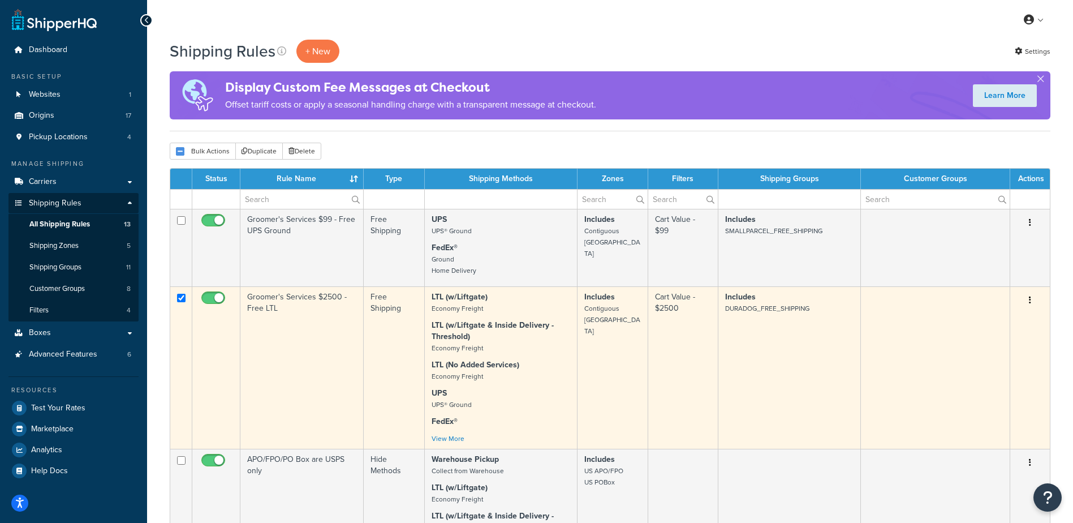
click at [1036, 302] on button "button" at bounding box center [1030, 300] width 16 height 18
click at [793, 357] on td "Includes DURADOG_FREE_SHIPPING" at bounding box center [790, 367] width 143 height 162
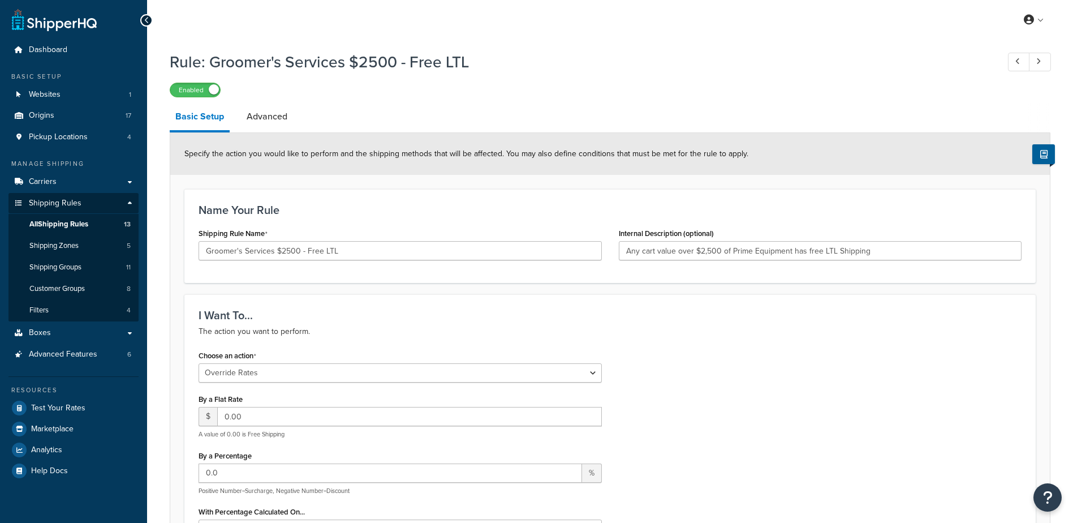
select select "OVERRIDE"
select select "LOCATION"
click at [68, 225] on span "All Shipping Rules" at bounding box center [58, 225] width 59 height 10
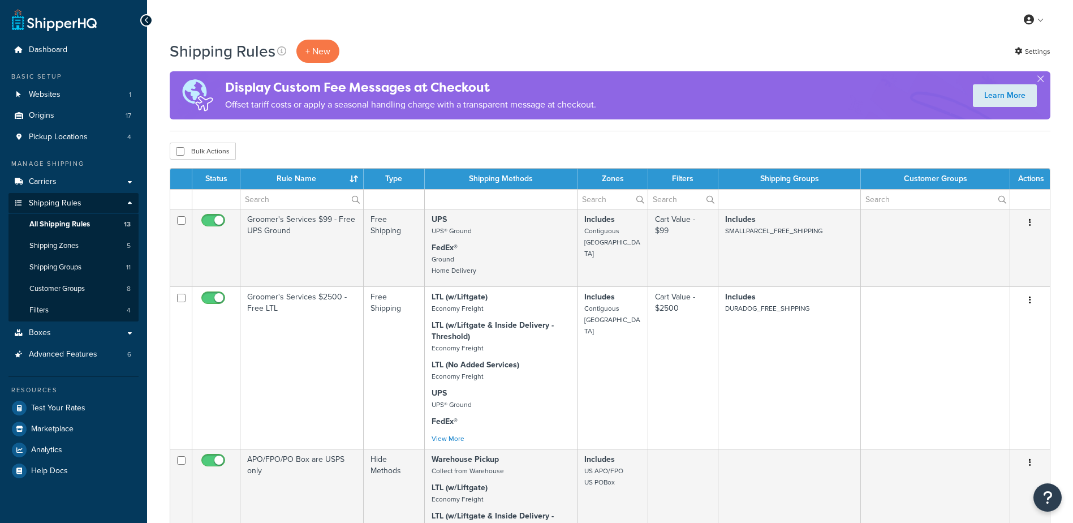
select select "25"
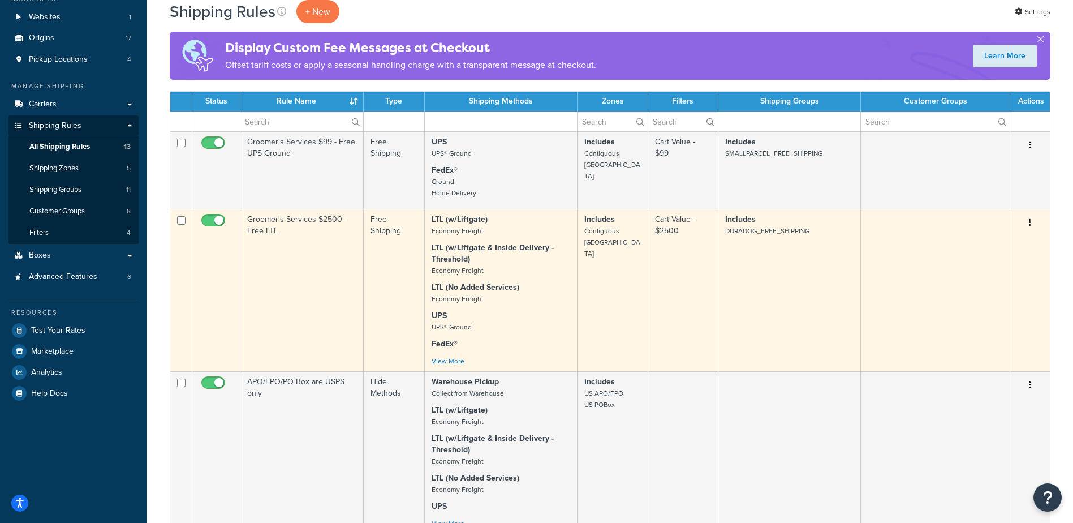
scroll to position [113, 0]
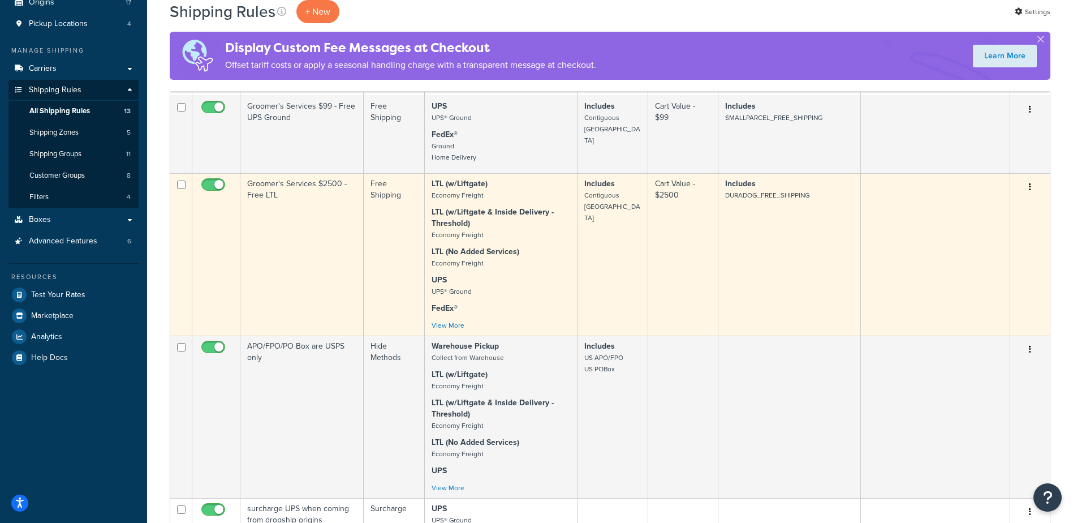
click at [754, 212] on td "Includes DURADOG_FREE_SHIPPING" at bounding box center [790, 254] width 143 height 162
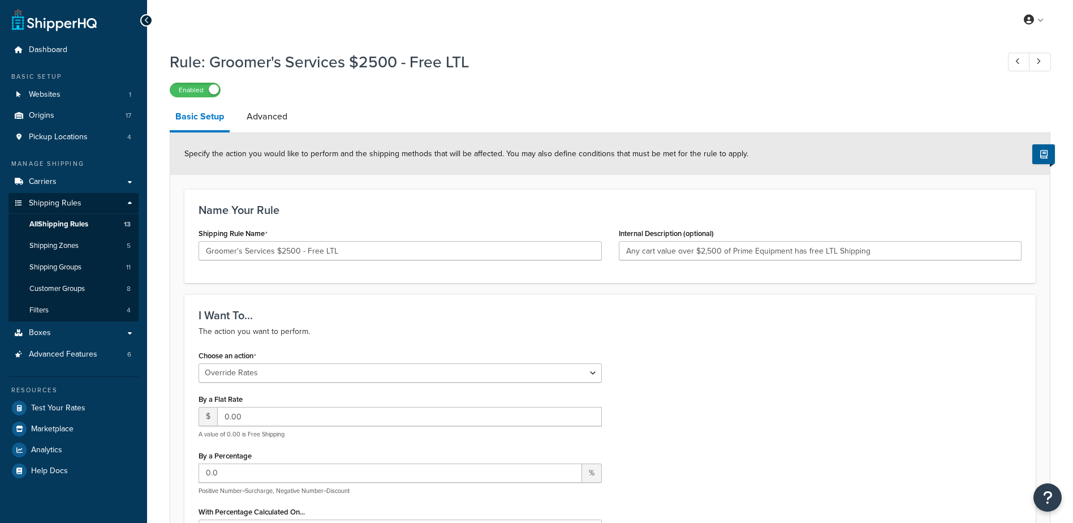
select select "OVERRIDE"
select select "LOCATION"
